Goal: Information Seeking & Learning: Learn about a topic

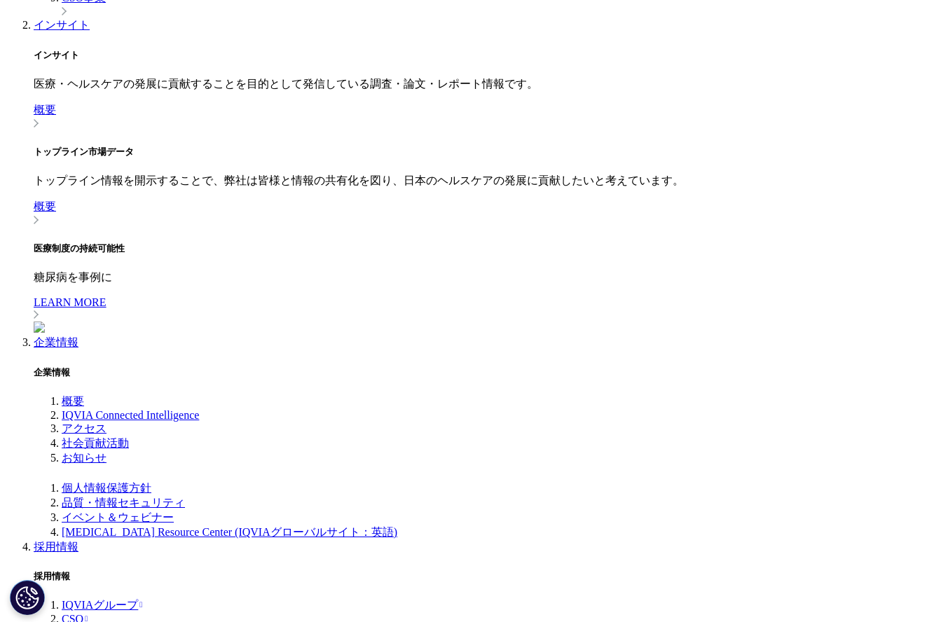
scroll to position [884, 0]
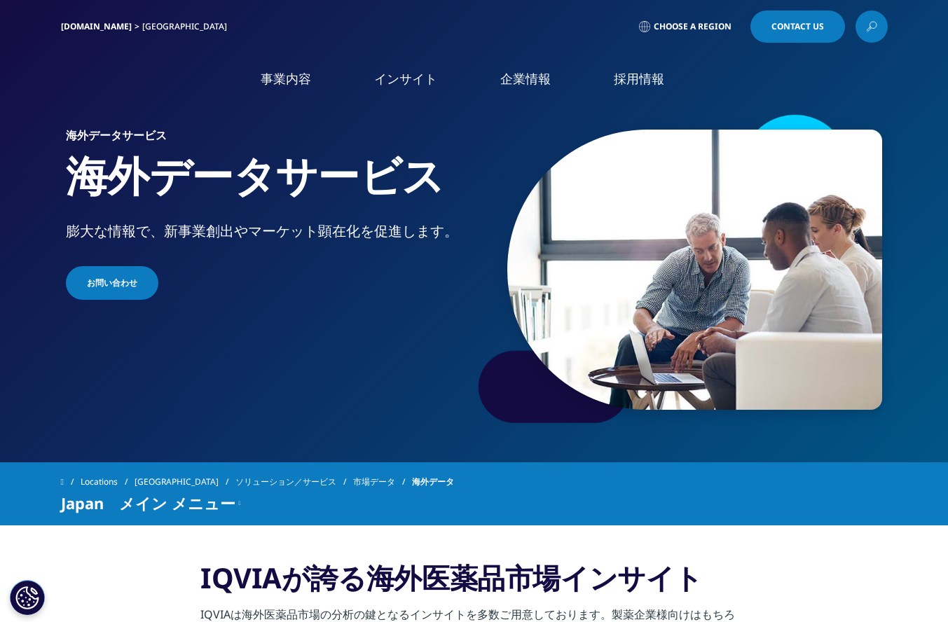
click at [694, 331] on img at bounding box center [694, 270] width 375 height 280
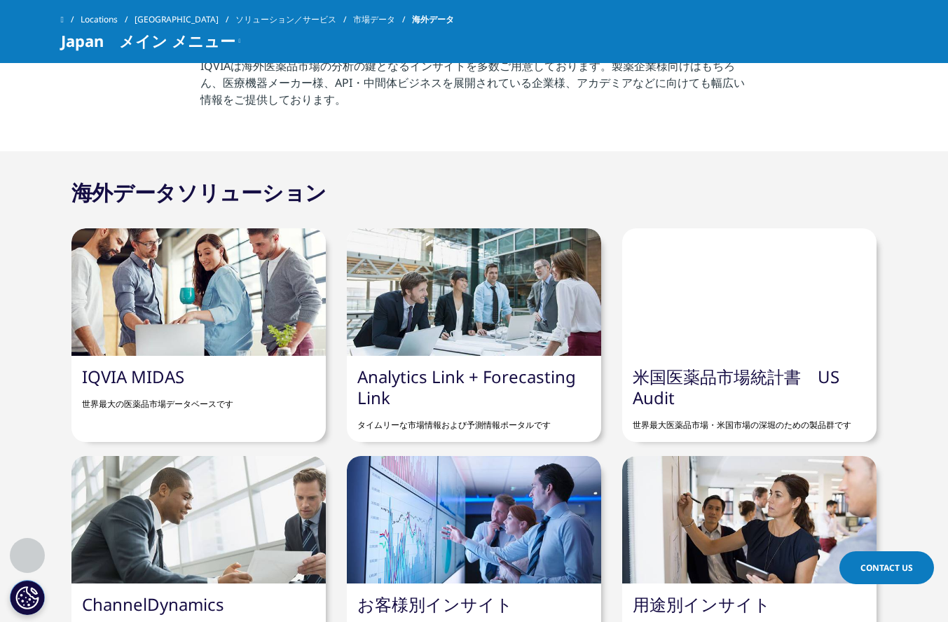
scroll to position [485, 0]
click at [167, 378] on link "IQVIA MIDAS" at bounding box center [133, 377] width 102 height 23
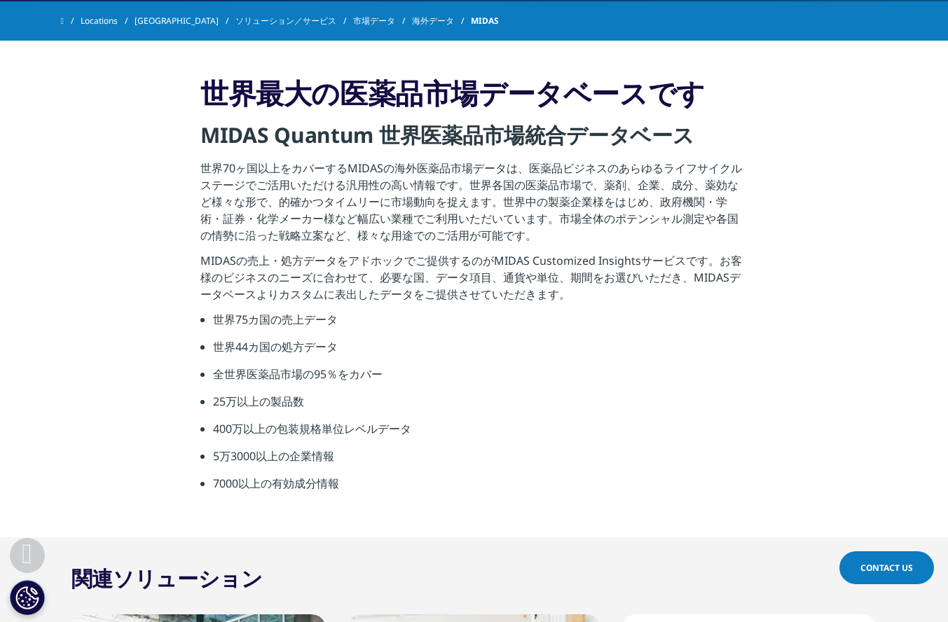
scroll to position [462, 0]
